Goal: Book appointment/travel/reservation

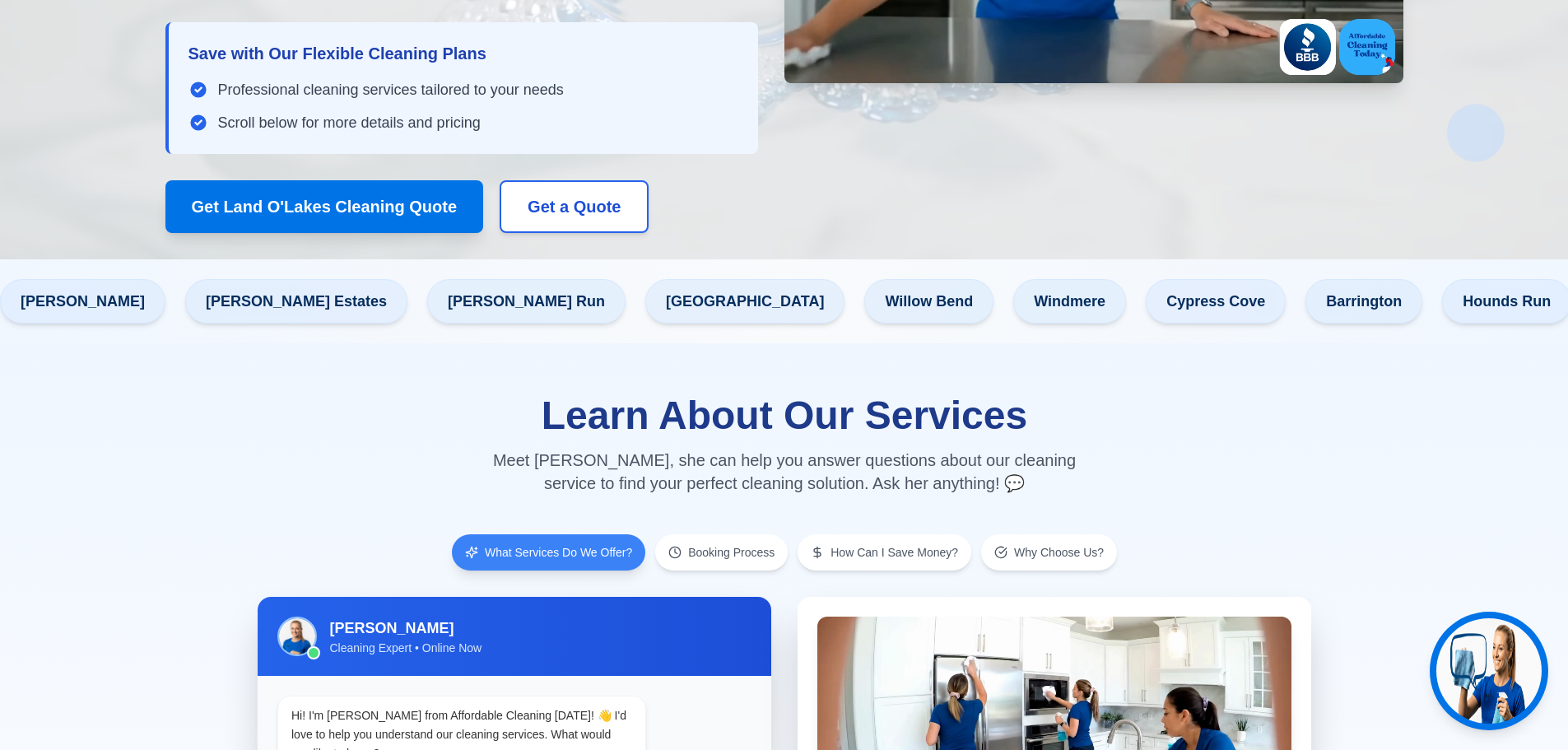
scroll to position [659, 0]
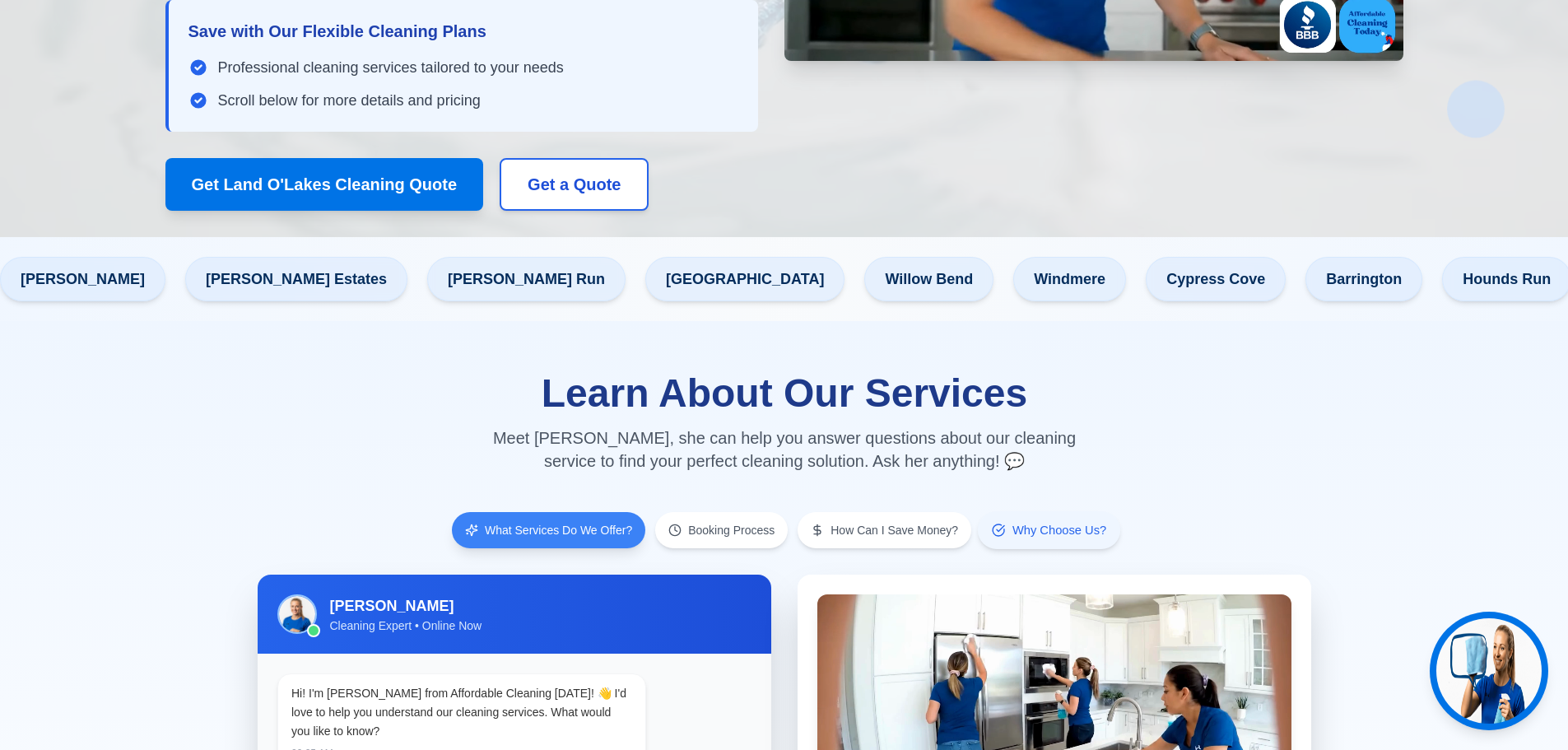
click at [1065, 522] on span "Why Choose Us?" at bounding box center [1059, 530] width 94 height 17
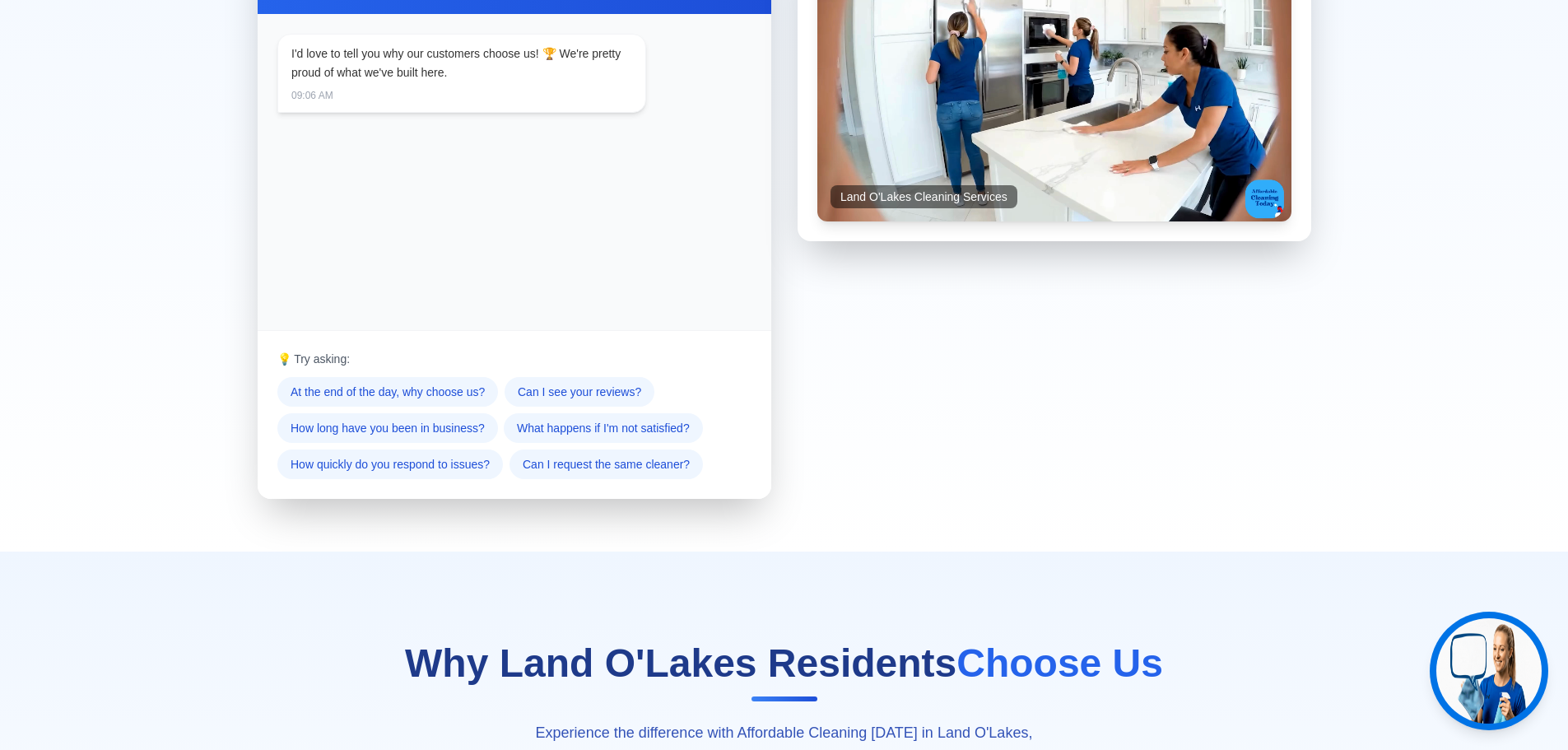
scroll to position [1235, 0]
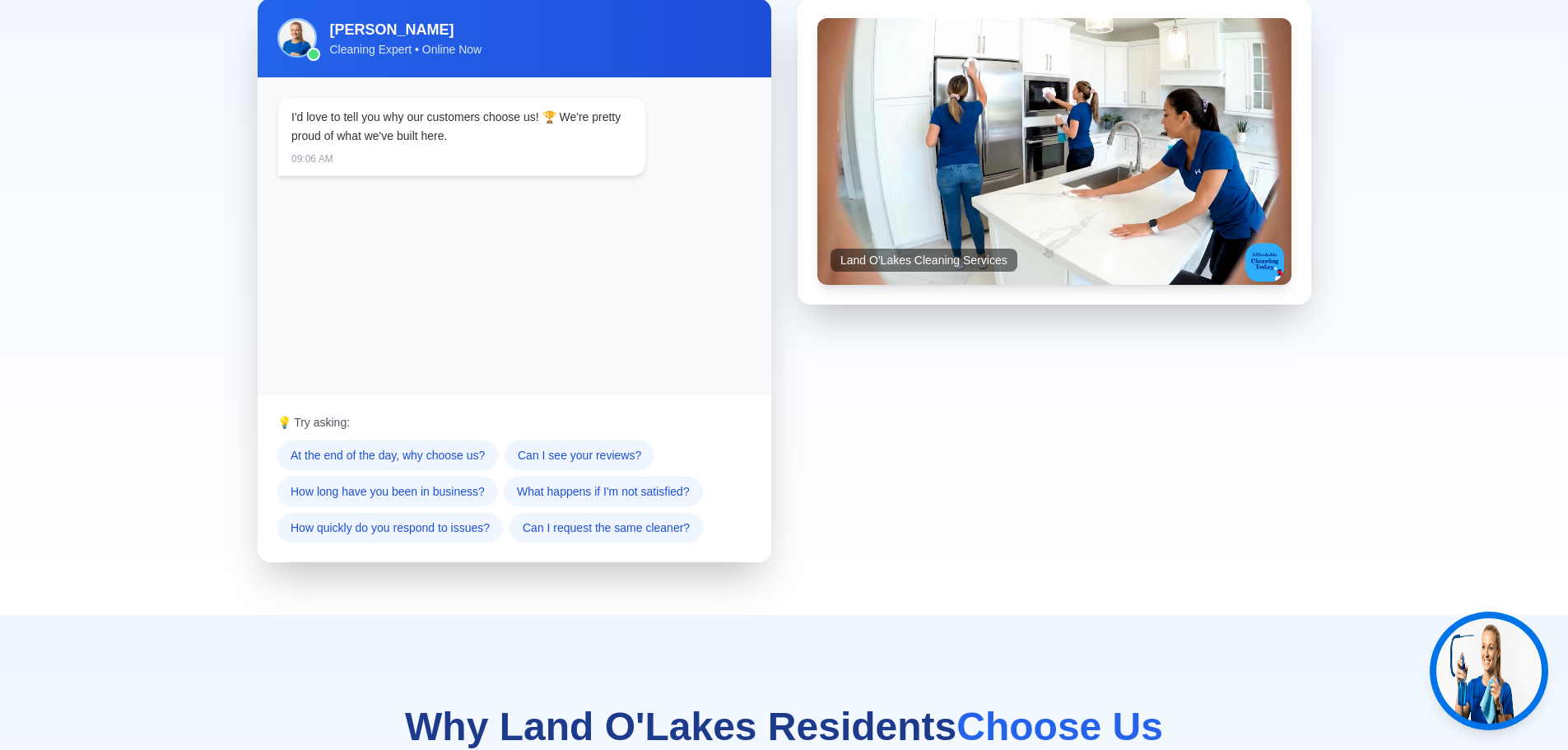
click at [328, 414] on p "💡 Try asking:" at bounding box center [514, 422] width 474 height 16
click at [359, 414] on p "💡 Try asking:" at bounding box center [514, 422] width 474 height 16
click at [311, 414] on p "💡 Try asking:" at bounding box center [514, 422] width 474 height 16
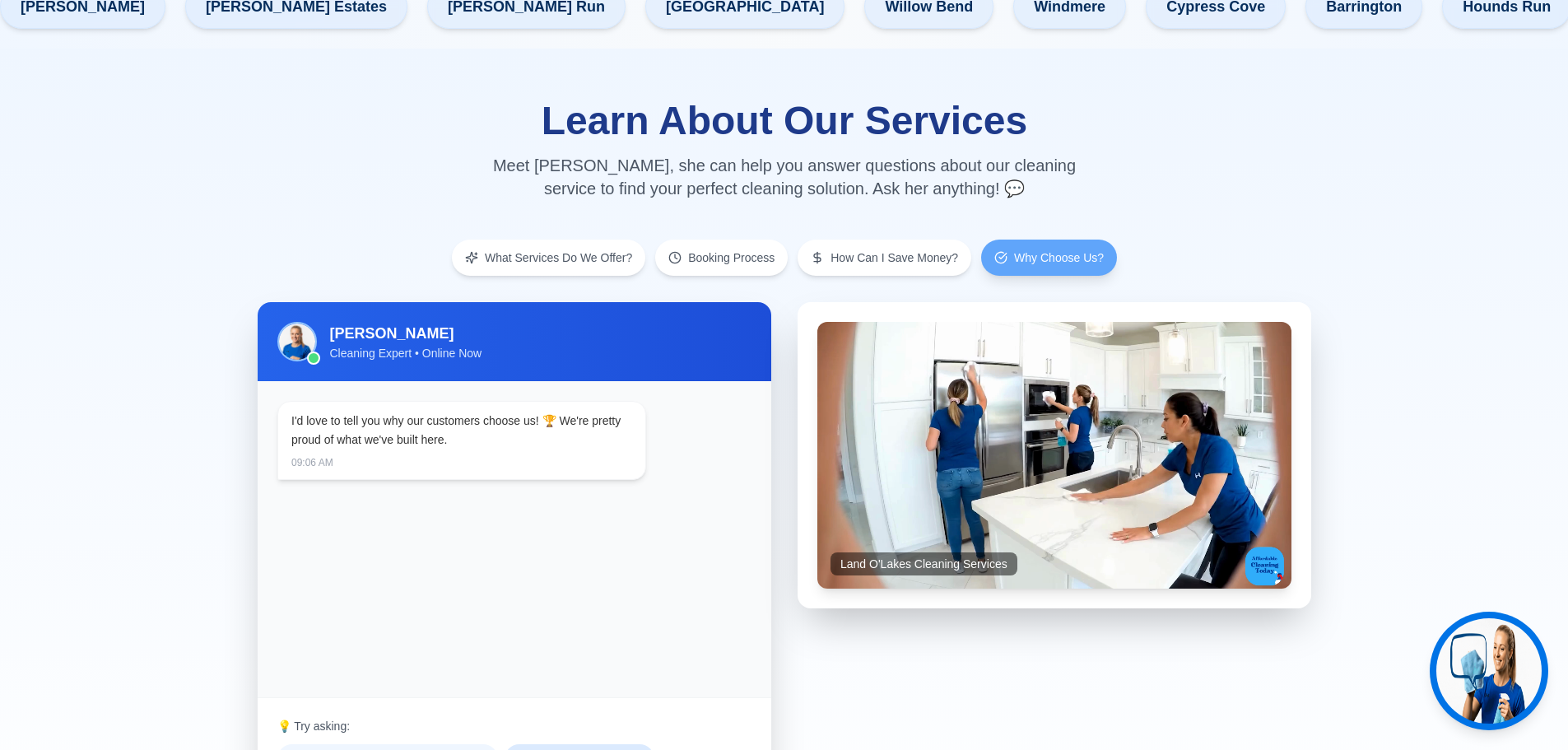
scroll to position [905, 0]
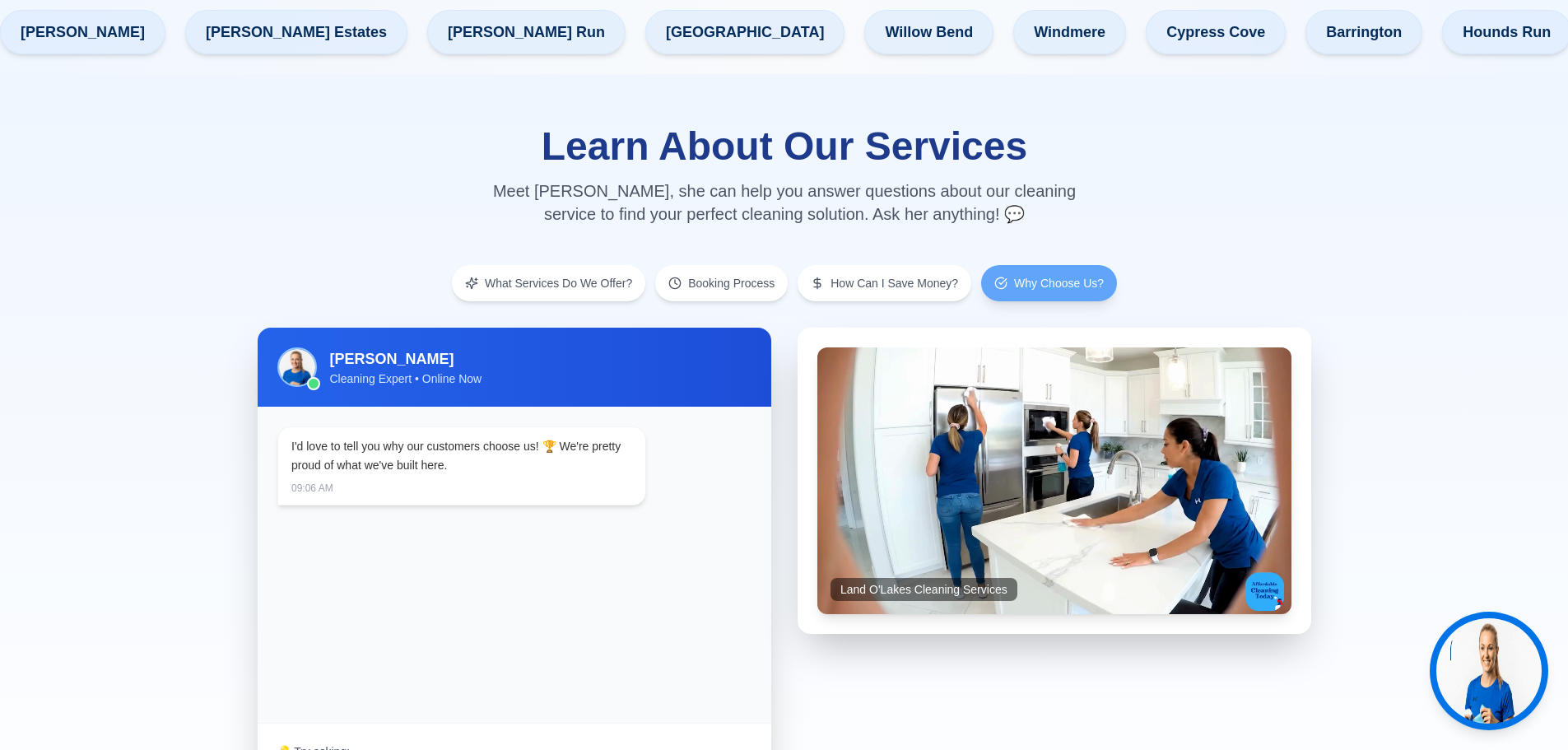
click at [531, 437] on div "I'd love to tell you why our customers choose us! 🏆 We're pretty proud of what …" at bounding box center [461, 456] width 341 height 38
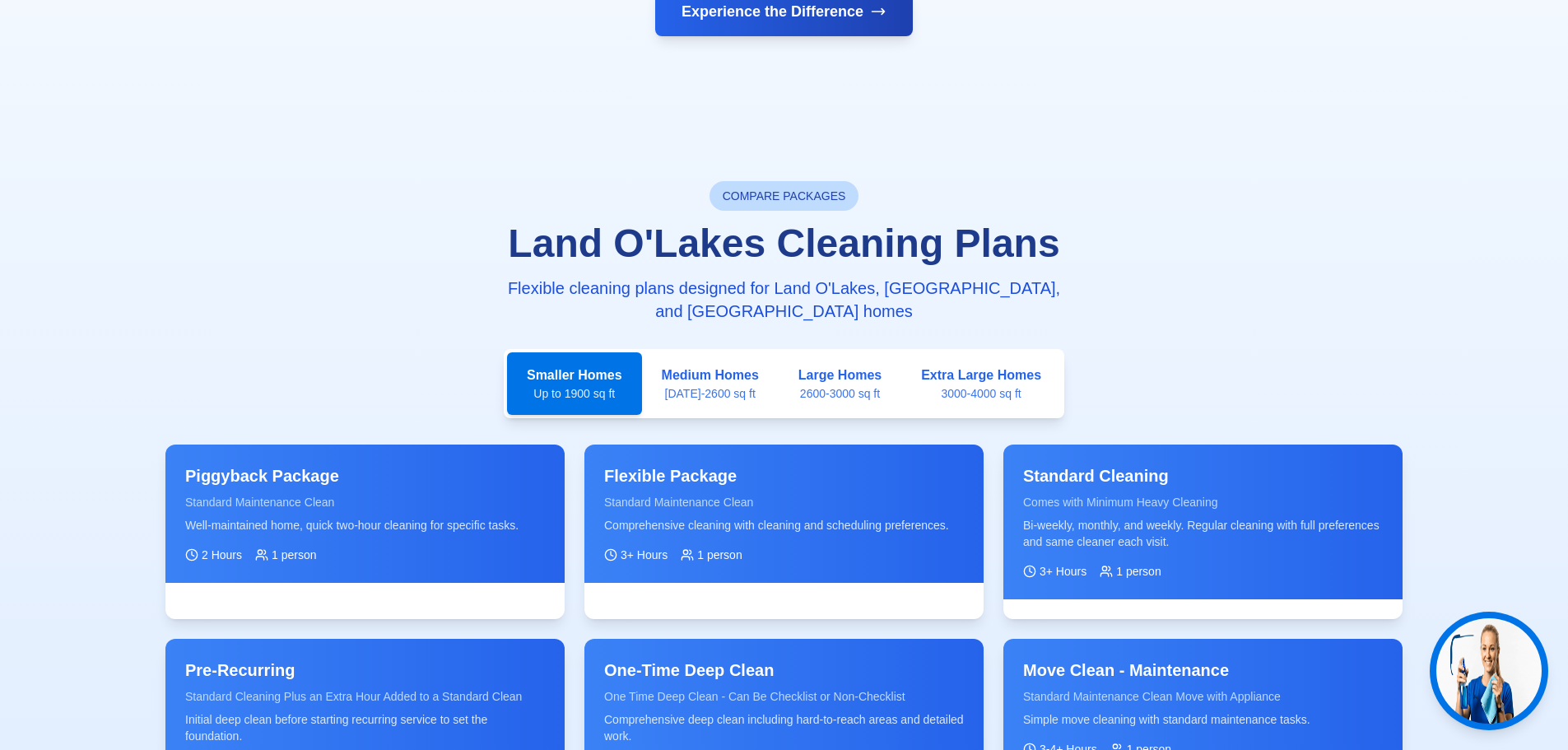
scroll to position [2799, 0]
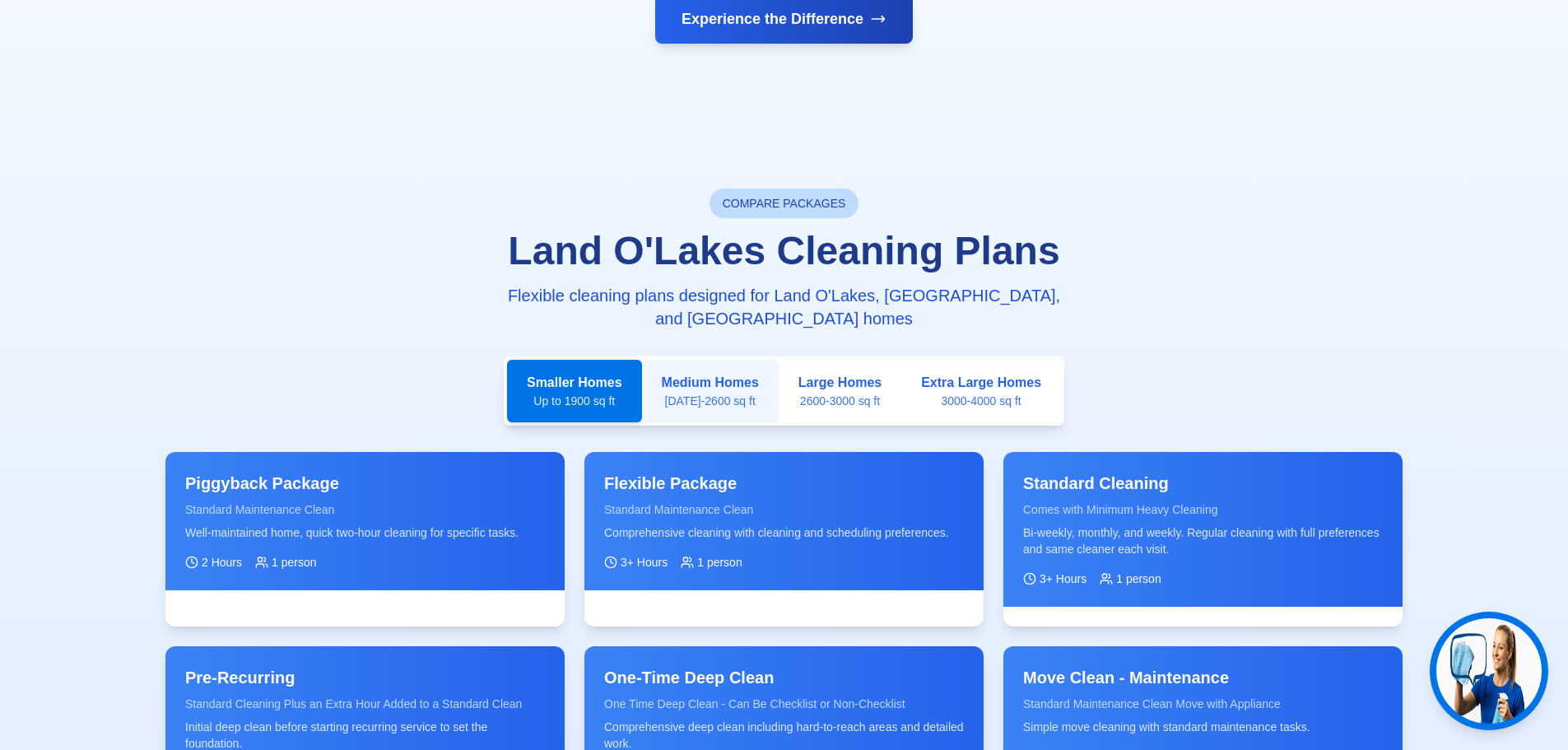
click at [699, 360] on button "Medium Homes [DATE]-2600 sq ft" at bounding box center [710, 391] width 137 height 63
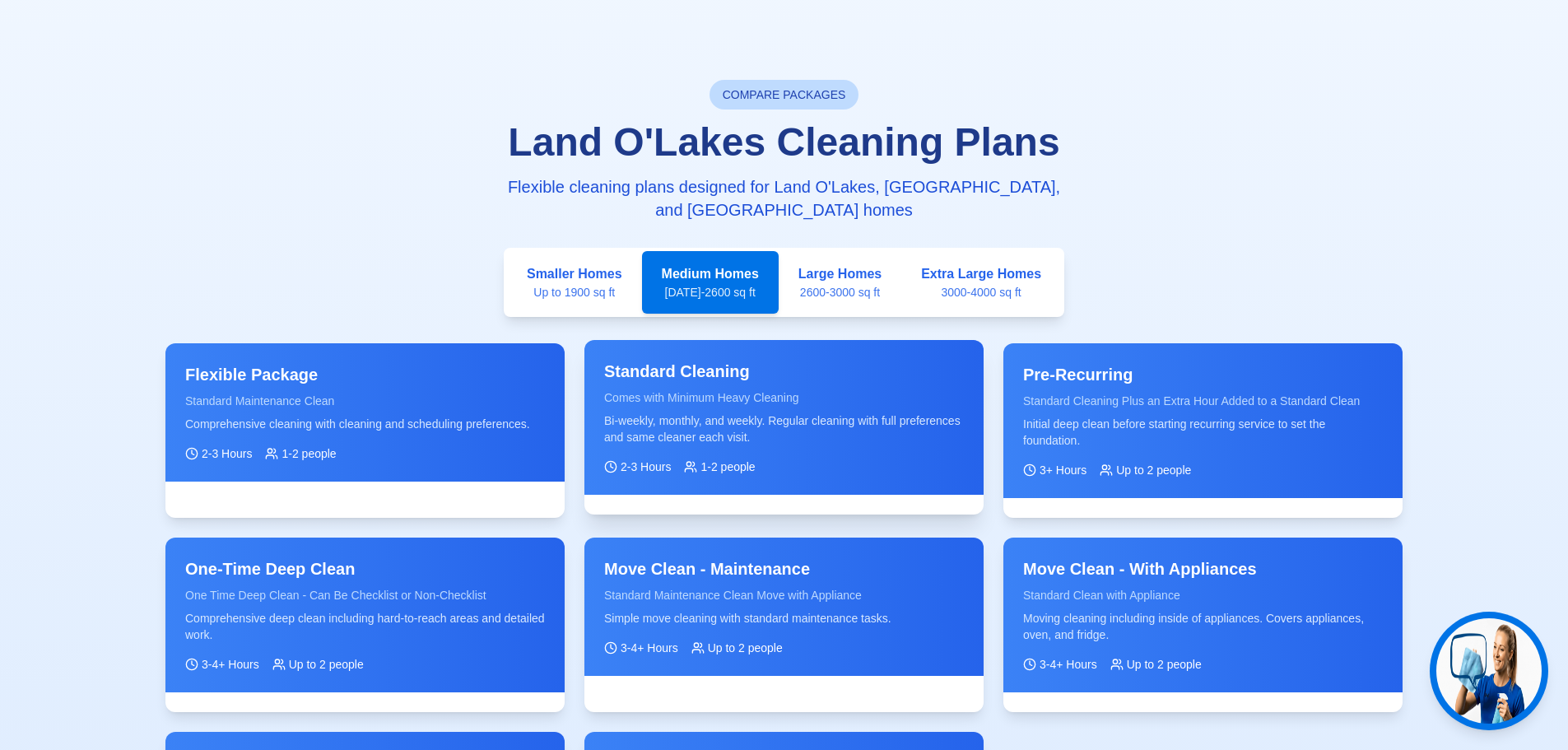
scroll to position [2963, 0]
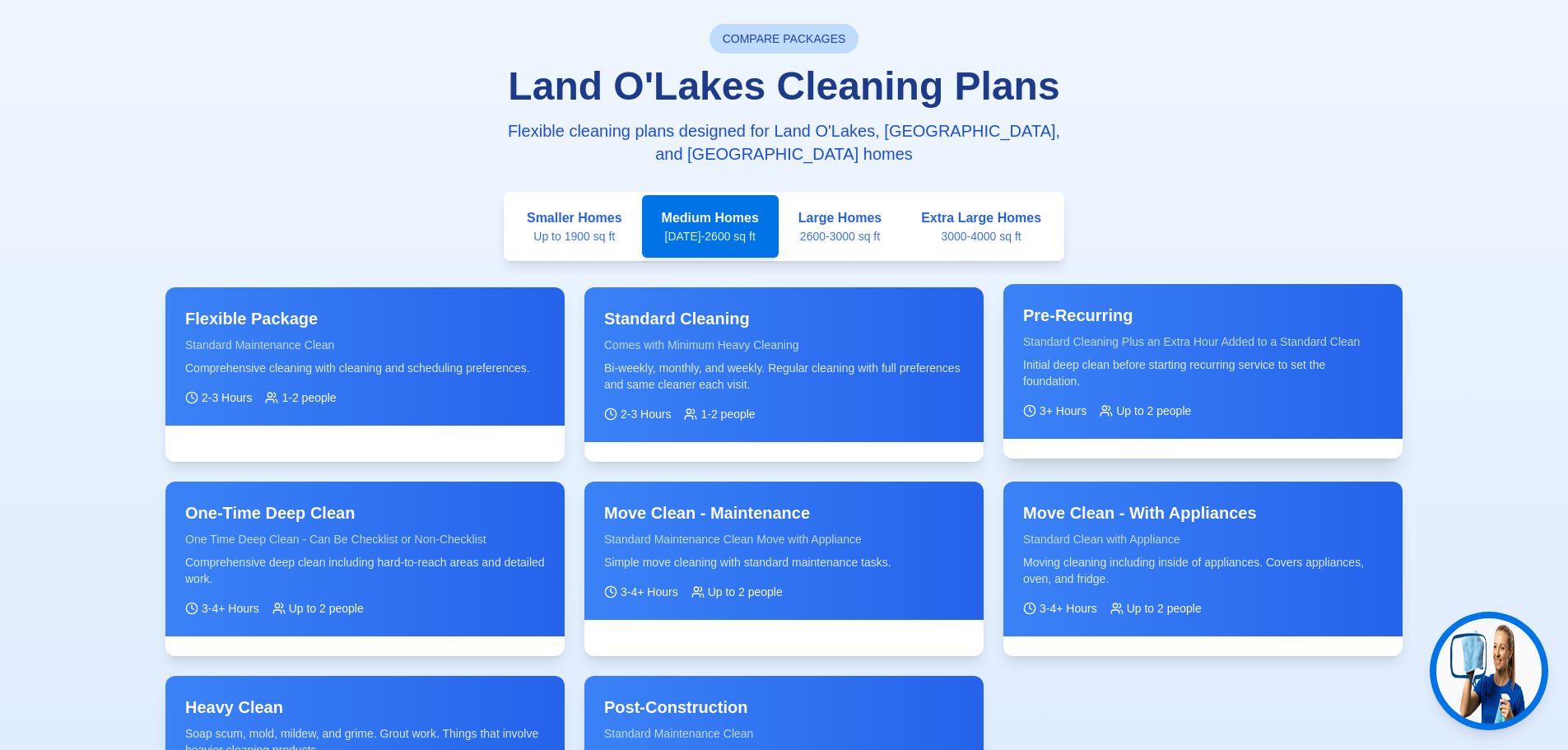
click at [1208, 356] on p "Initial deep clean before starting recurring service to set the foundation." at bounding box center [1203, 372] width 360 height 33
click at [1185, 403] on span "Up to 2 people" at bounding box center [1153, 411] width 75 height 16
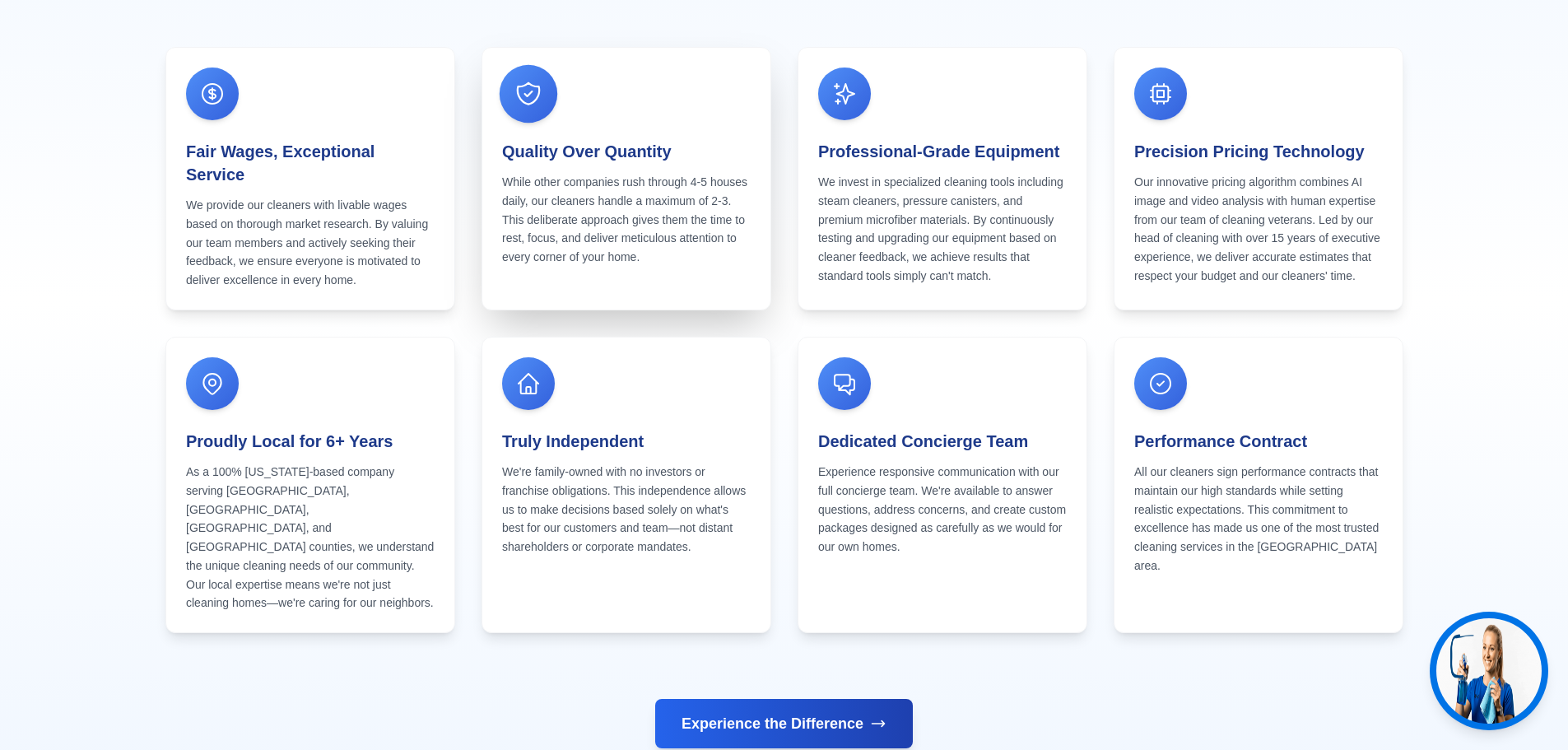
scroll to position [2126, 0]
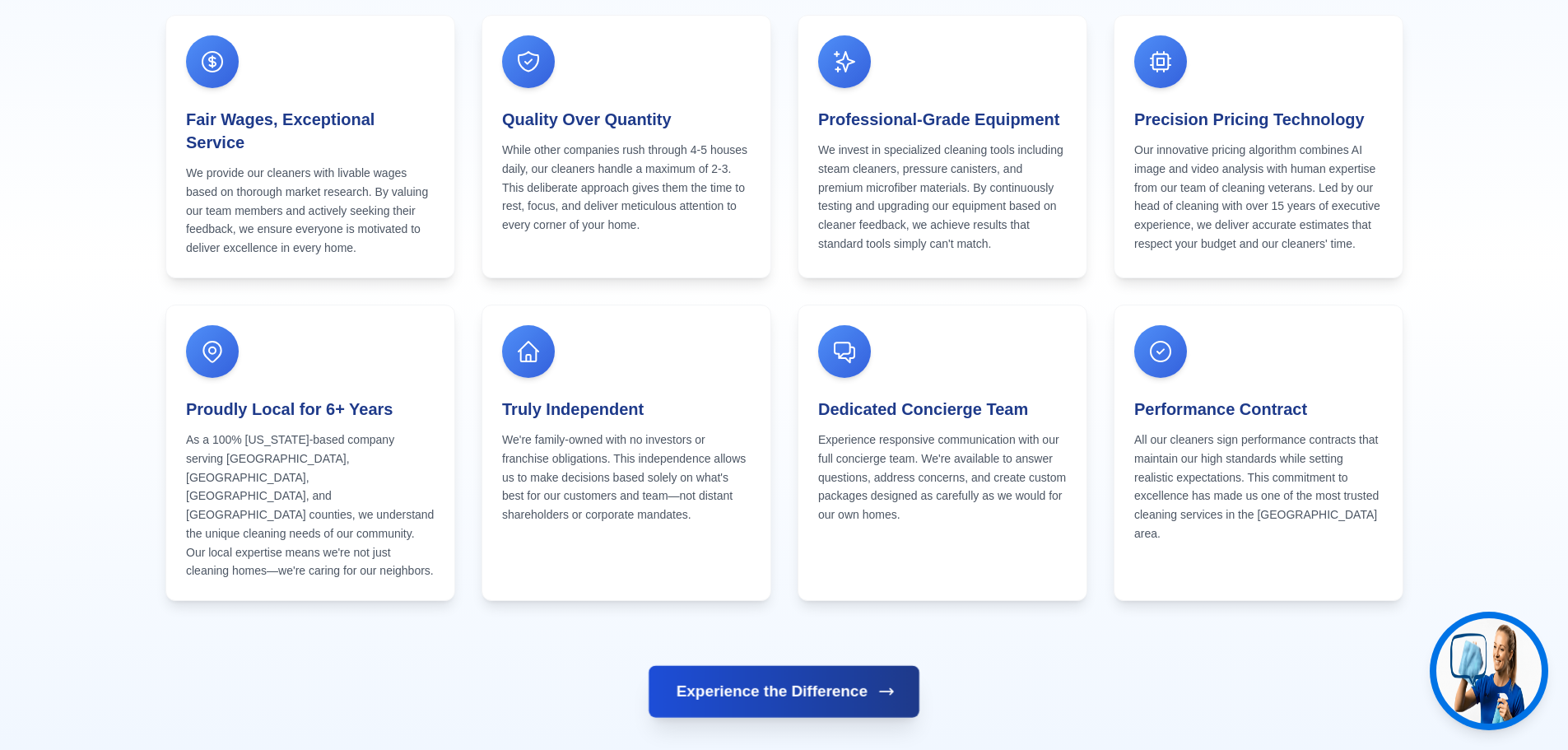
click at [747, 665] on button "Experience the Difference" at bounding box center [784, 691] width 271 height 52
click at [853, 680] on span "Experience the Difference" at bounding box center [772, 691] width 184 height 23
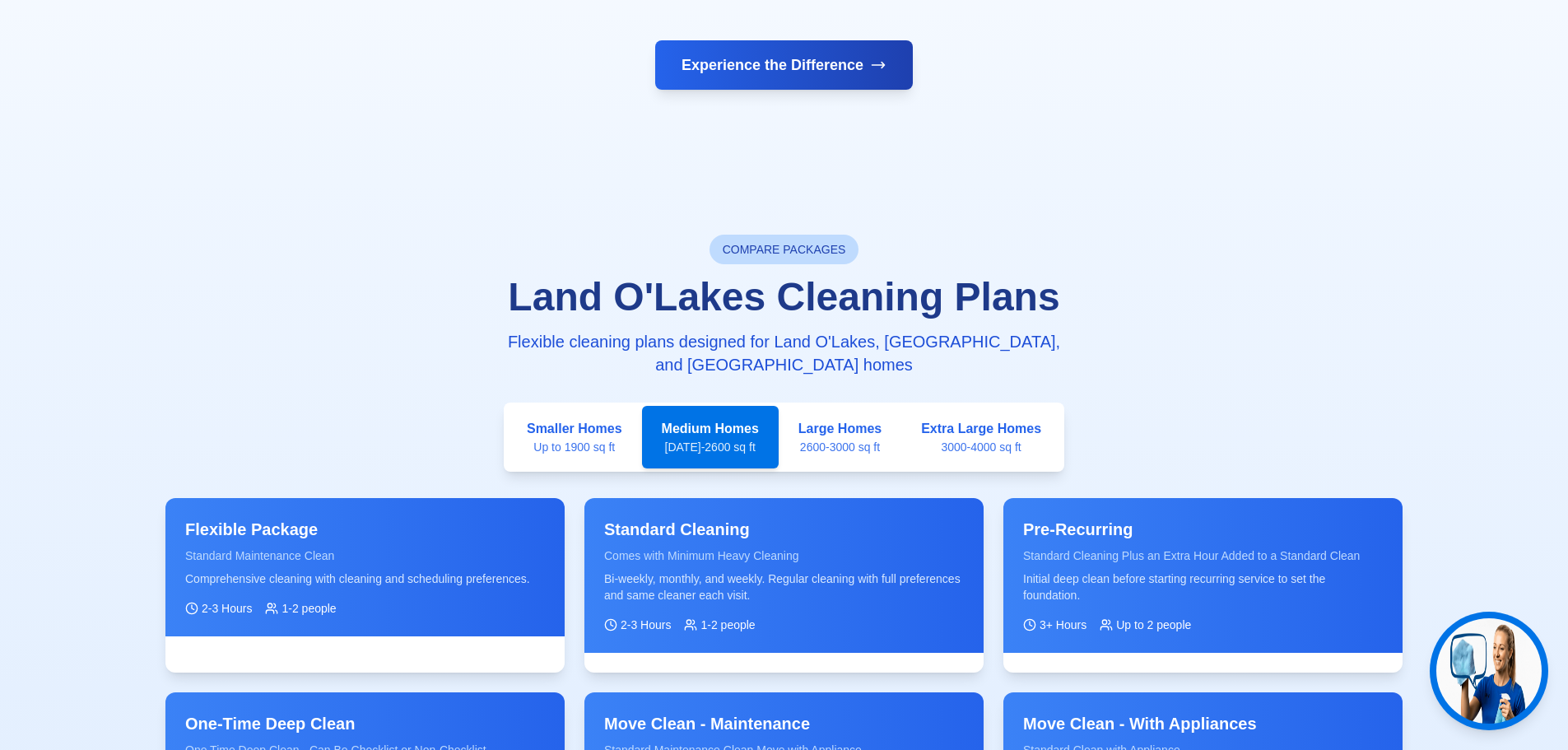
scroll to position [2785, 0]
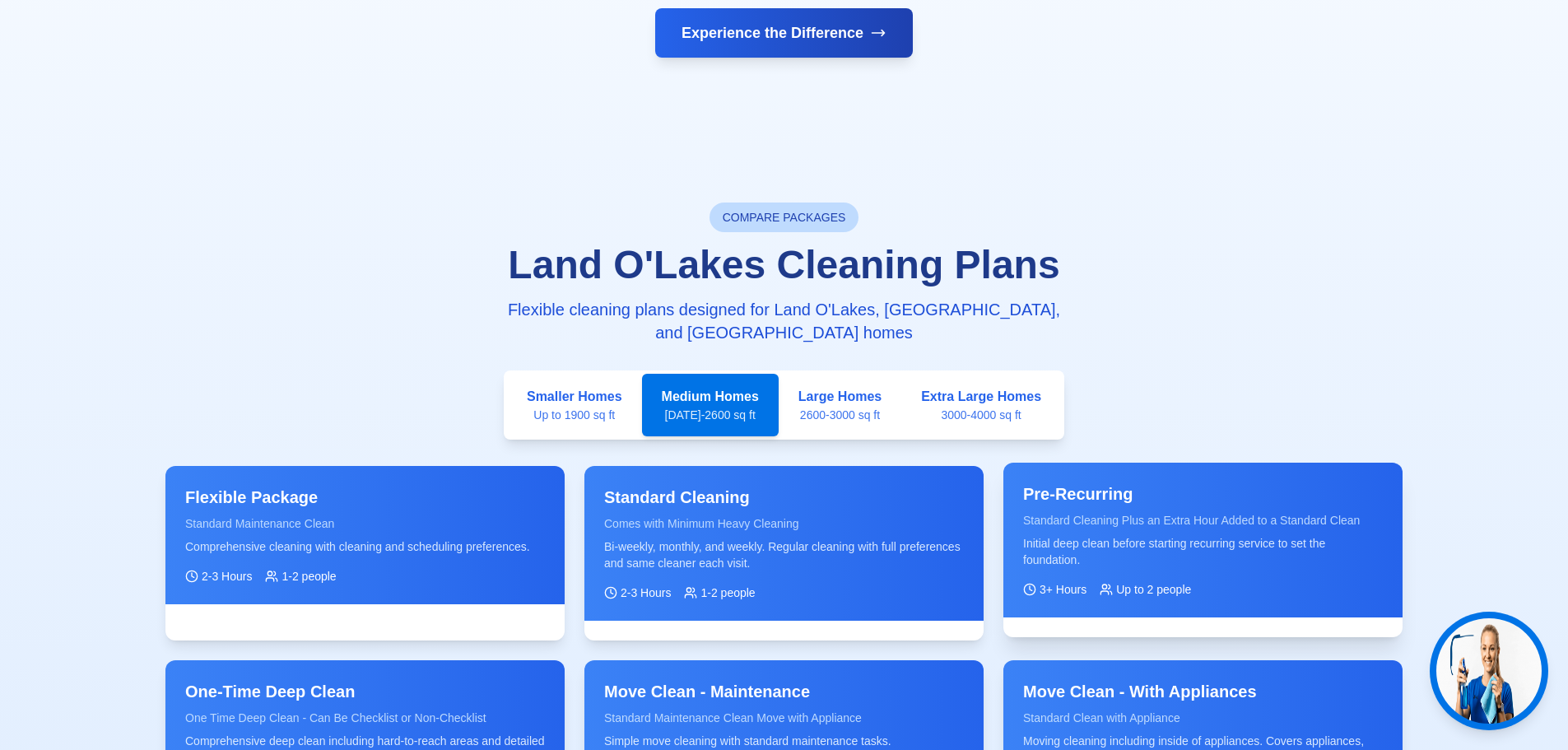
click at [1040, 535] on p "Initial deep clean before starting recurring service to set the foundation." at bounding box center [1203, 551] width 360 height 33
click at [1124, 535] on p "Initial deep clean before starting recurring service to set the foundation." at bounding box center [1203, 551] width 360 height 33
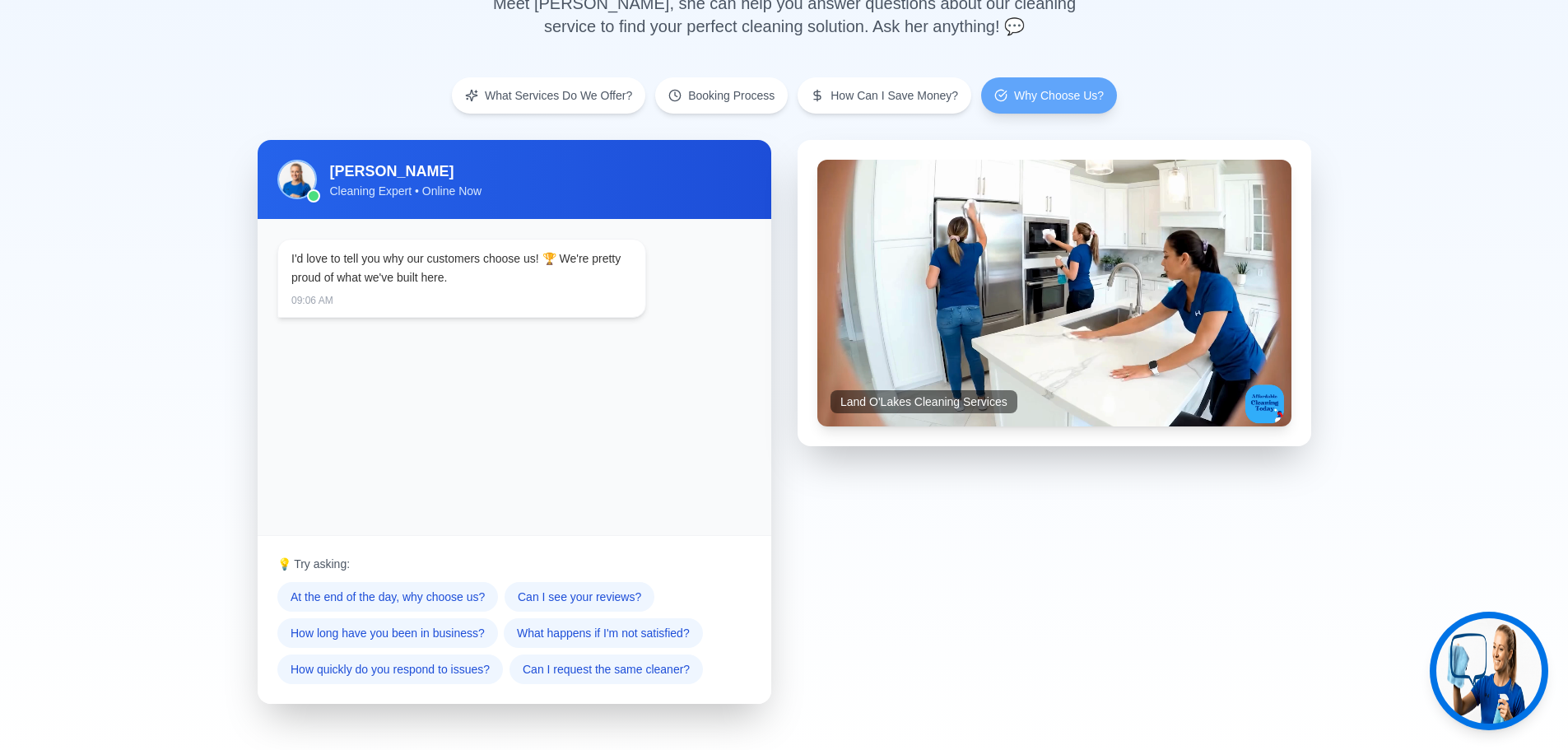
scroll to position [645, 0]
